Goal: Obtain resource: Obtain resource

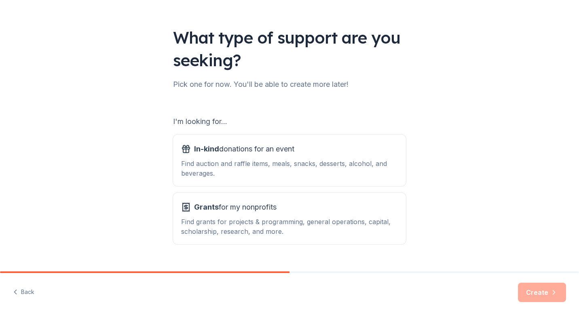
scroll to position [39, 0]
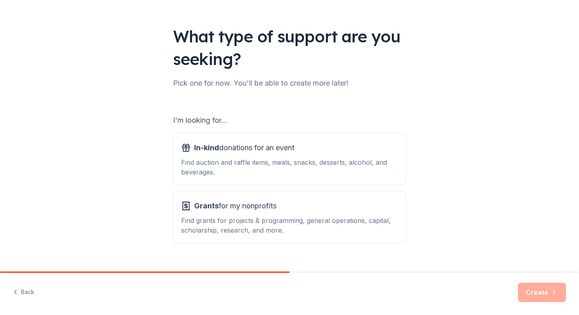
click at [218, 218] on div "Find grants for projects & programming, general operations, capital, scholarshi…" at bounding box center [289, 225] width 217 height 19
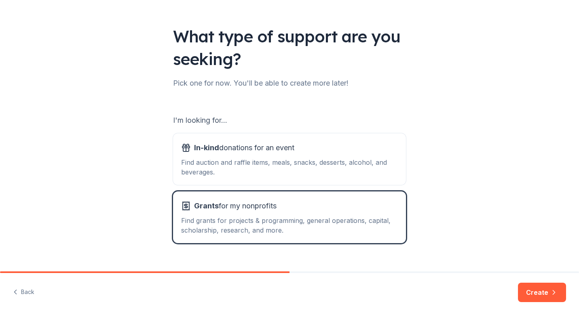
click at [208, 154] on div "In-kind donations for an event Find auction and raffle items, meals, snacks, de…" at bounding box center [289, 160] width 217 height 36
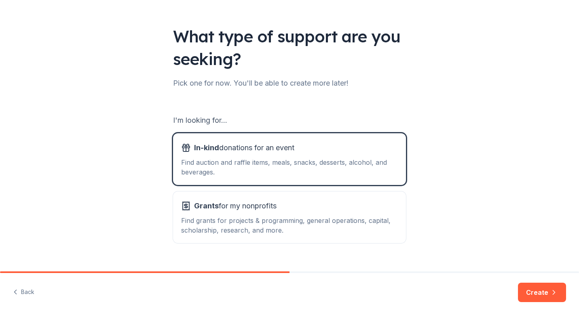
click at [536, 292] on button "Create" at bounding box center [542, 292] width 48 height 19
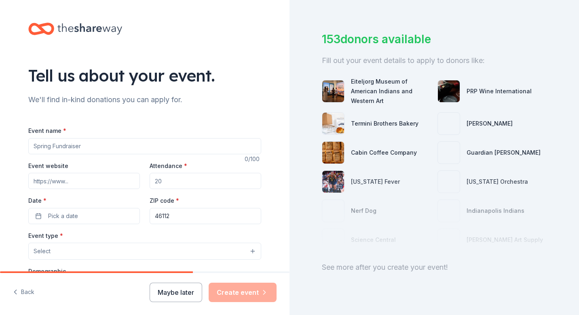
scroll to position [39, 0]
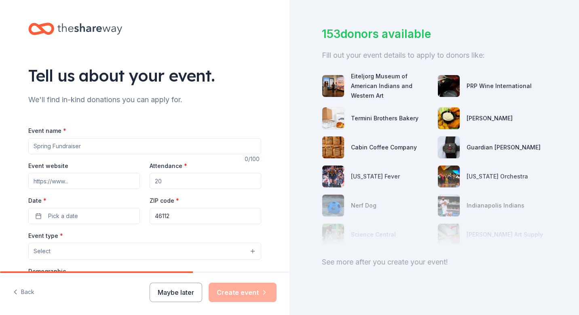
click at [30, 180] on input "Event website" at bounding box center [84, 181] width 112 height 16
click at [36, 217] on button "Pick a date" at bounding box center [84, 216] width 112 height 16
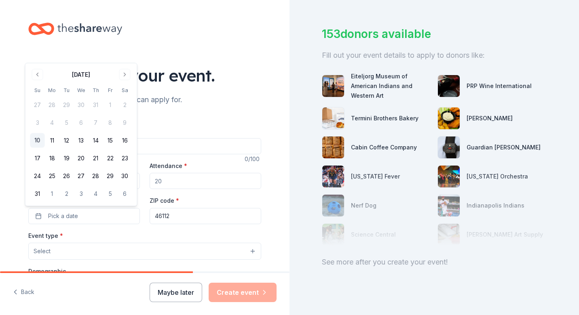
click at [125, 76] on button "Go to next month" at bounding box center [124, 74] width 11 height 11
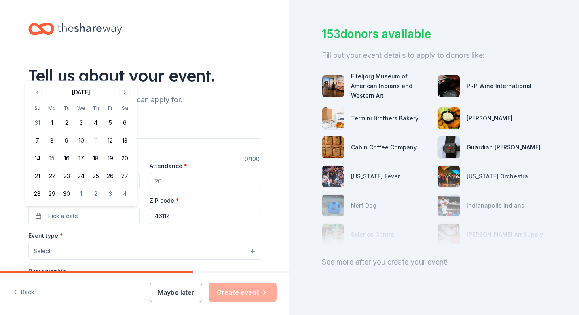
click at [126, 91] on button "Go to next month" at bounding box center [124, 92] width 11 height 11
click at [110, 192] on button "31" at bounding box center [110, 194] width 15 height 15
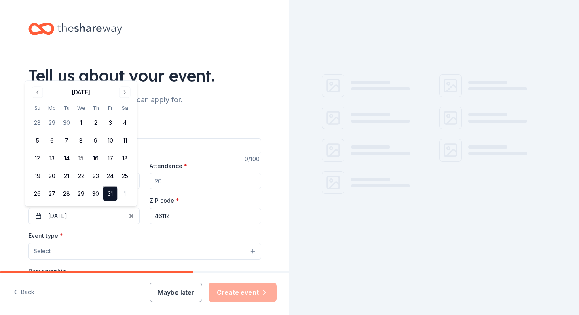
scroll to position [0, 0]
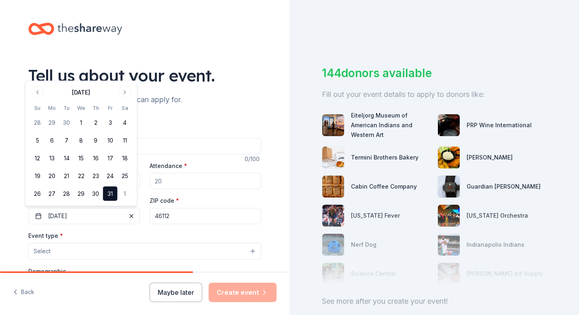
click at [144, 229] on div "Event name * 0 /100 Event website Attendance * Date * [DATE] ZIP code * 46112 E…" at bounding box center [144, 313] width 233 height 374
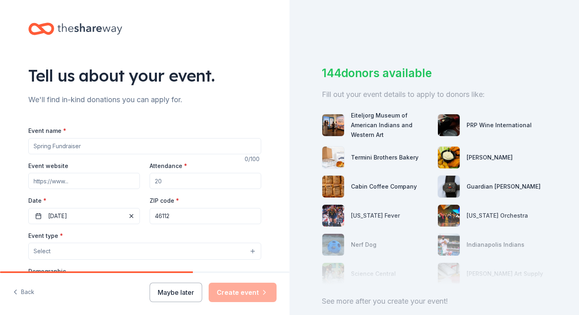
click at [160, 181] on input "Attendance *" at bounding box center [206, 181] width 112 height 16
type input "100"
click at [30, 180] on input "Event website" at bounding box center [84, 181] width 112 height 16
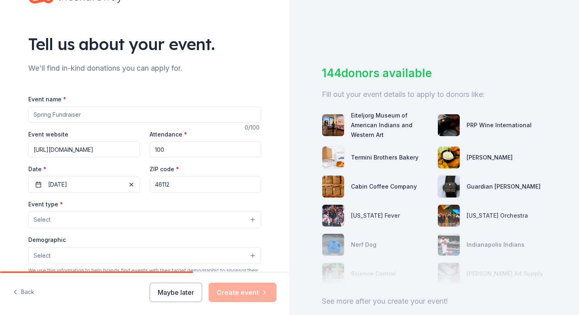
scroll to position [62, 0]
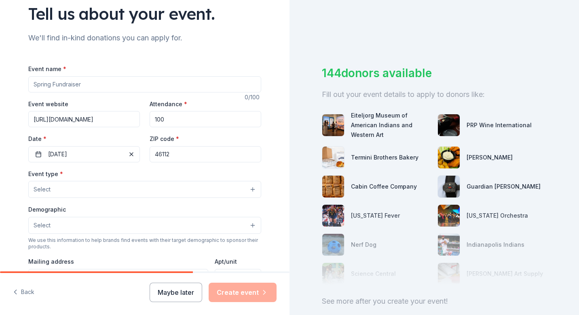
type input "[URL][DOMAIN_NAME]"
click at [182, 186] on button "Select" at bounding box center [144, 189] width 233 height 17
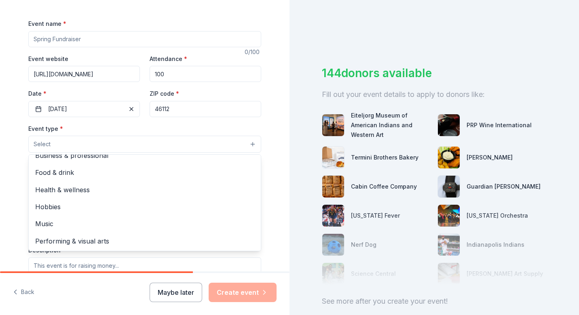
scroll to position [113, 0]
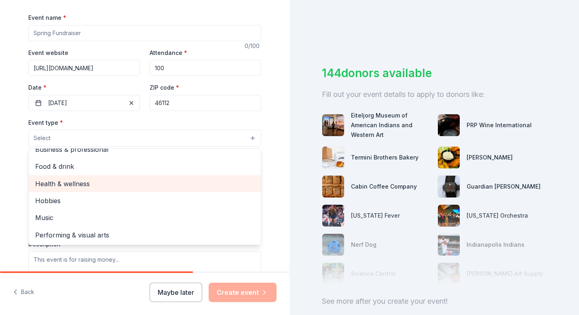
click at [56, 185] on span "Health & wellness" at bounding box center [144, 184] width 219 height 11
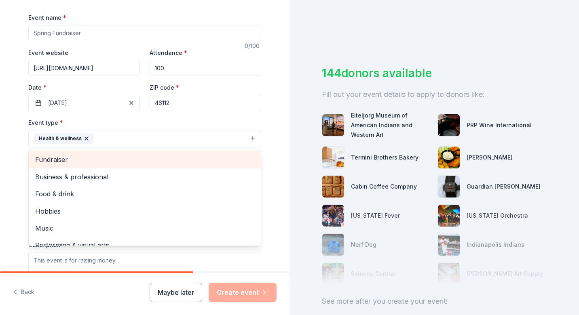
click at [56, 157] on span "Fundraiser" at bounding box center [144, 159] width 219 height 11
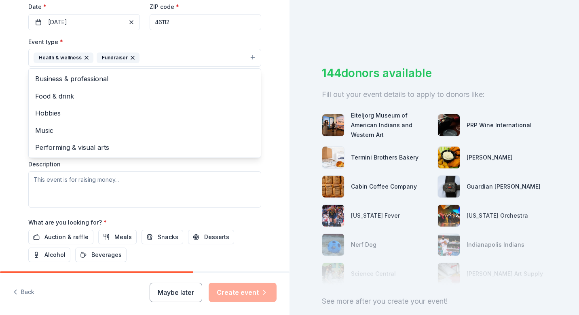
scroll to position [210, 0]
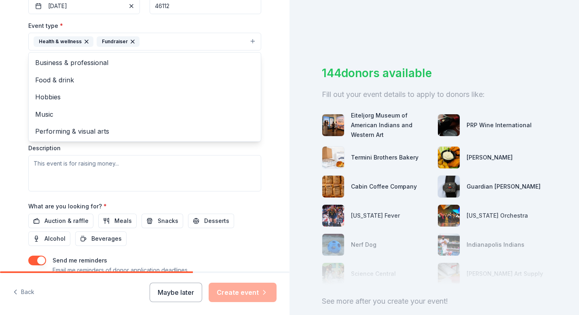
click at [34, 163] on div "Event type * Health & wellness Fundraiser Business & professional Food & drink …" at bounding box center [144, 106] width 233 height 171
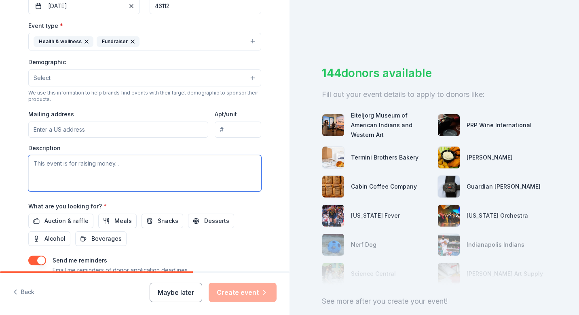
click at [28, 160] on textarea at bounding box center [144, 173] width 233 height 36
paste textarea "FAITH [DEMOGRAPHIC_DATA] MINISTRIES, INC. PRESENTS: OUR GIFT CARD DONATION DRIV…"
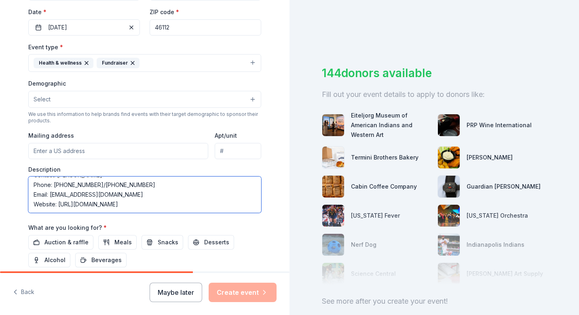
scroll to position [189, 0]
type textarea "FAITH [DEMOGRAPHIC_DATA] MINISTRIES, INC. PRESENTS: OUR GIFT CARD DONATION DRIV…"
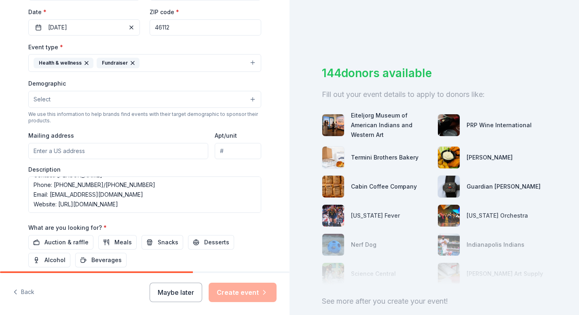
click at [121, 240] on span "Meals" at bounding box center [122, 243] width 17 height 10
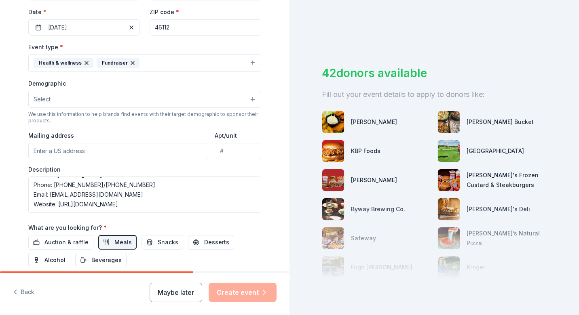
click at [161, 241] on span "Snacks" at bounding box center [168, 243] width 21 height 10
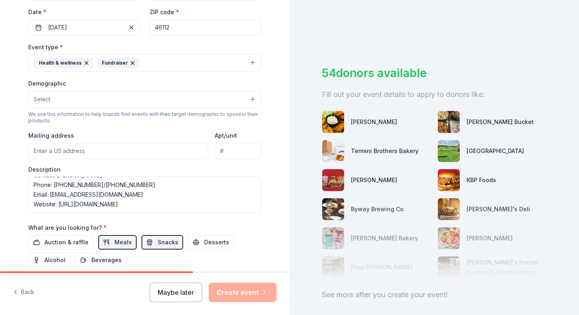
click at [72, 244] on span "Auction & raffle" at bounding box center [66, 243] width 44 height 10
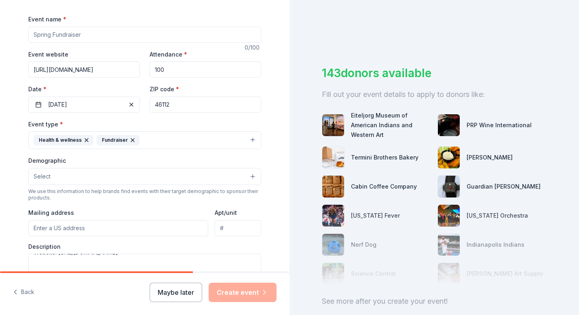
scroll to position [113, 0]
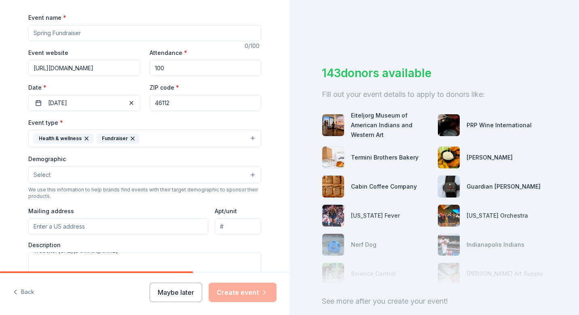
click at [34, 171] on span "Select" at bounding box center [42, 175] width 17 height 10
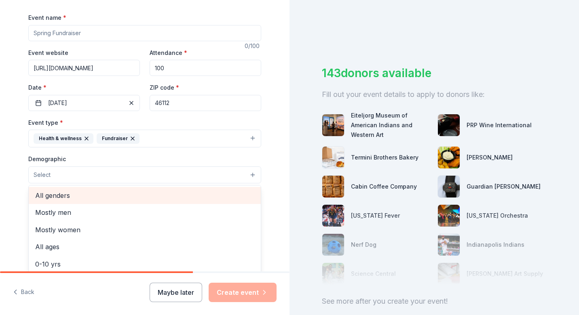
click at [42, 197] on span "All genders" at bounding box center [144, 195] width 219 height 11
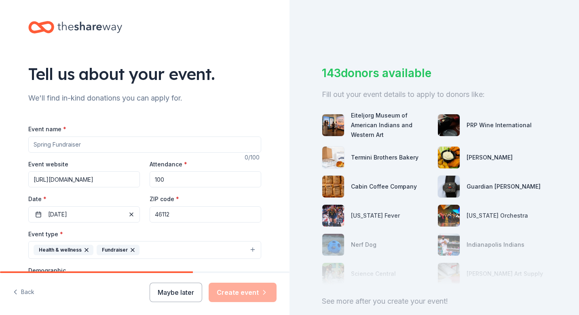
scroll to position [0, 0]
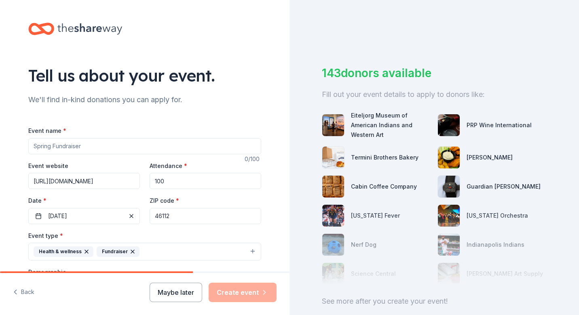
click at [33, 146] on div "Event name * 0 /100 Event website [URL][DOMAIN_NAME] Attendance * 100 Date * [D…" at bounding box center [144, 313] width 233 height 375
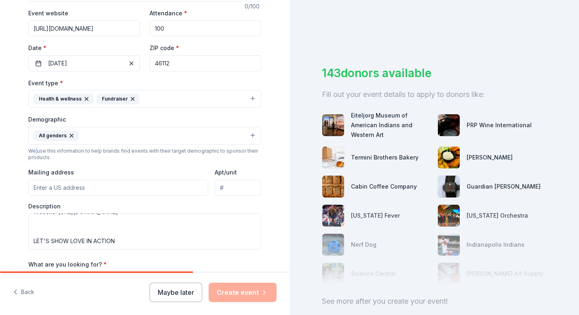
click at [33, 146] on div "Demographic All genders Mostly men Mostly women All ages [DEMOGRAPHIC_DATA] yrs…" at bounding box center [144, 137] width 233 height 47
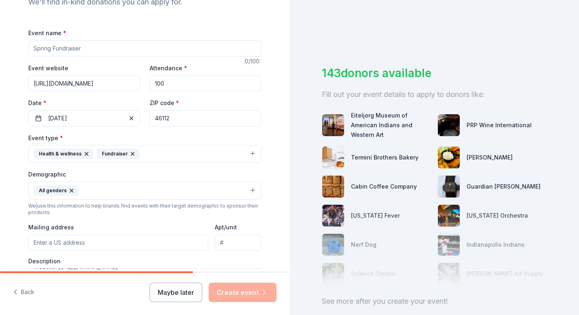
scroll to position [0, 0]
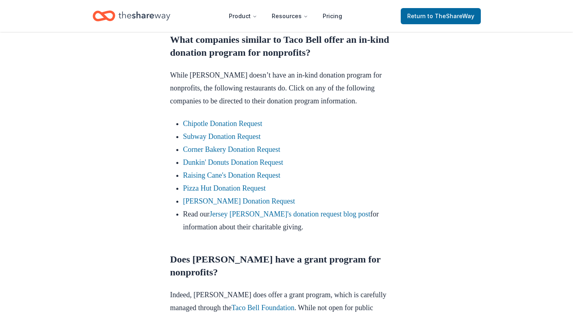
scroll to position [502, 0]
click at [218, 140] on link "Subway Donation Request" at bounding box center [222, 136] width 78 height 8
click at [226, 140] on link "Subway Donation Request" at bounding box center [222, 136] width 78 height 8
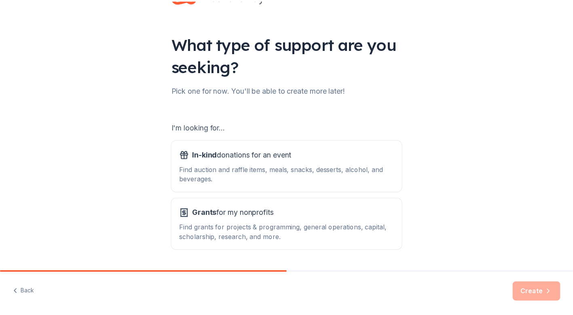
scroll to position [55, 0]
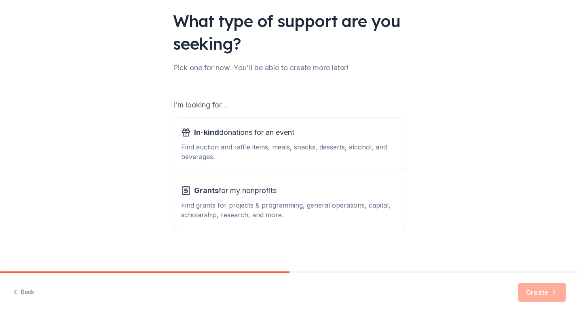
click at [233, 206] on div "Find grants for projects & programming, general operations, capital, scholarshi…" at bounding box center [289, 210] width 217 height 19
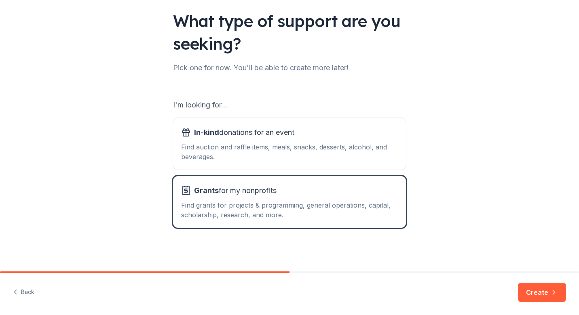
click at [543, 292] on button "Create" at bounding box center [542, 292] width 48 height 19
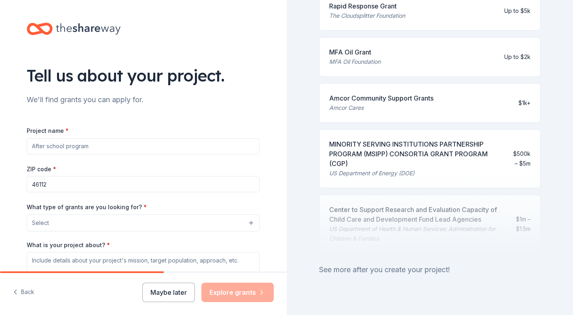
scroll to position [379, 0]
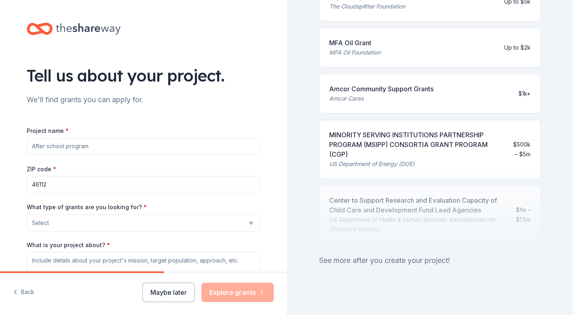
click at [396, 204] on div at bounding box center [430, 204] width 222 height 81
click at [351, 254] on div "See more after you create your project!" at bounding box center [430, 260] width 222 height 13
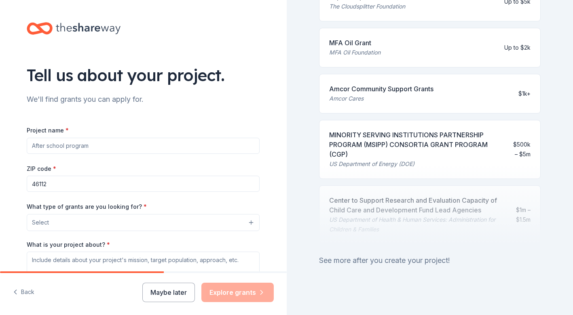
scroll to position [0, 0]
